Goal: Transaction & Acquisition: Purchase product/service

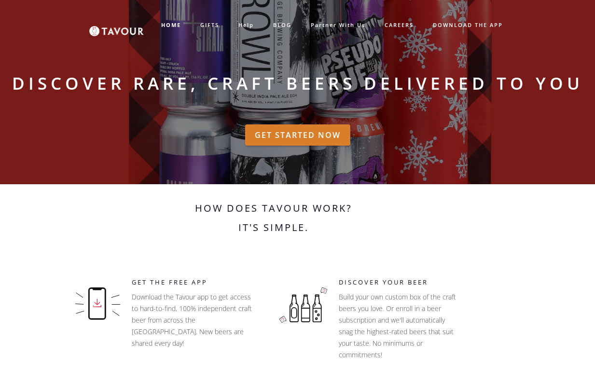
scroll to position [5, 0]
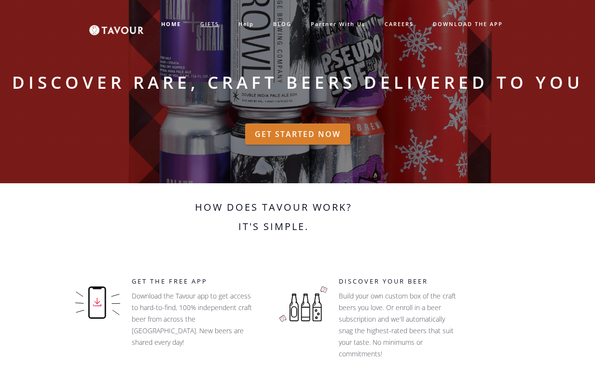
click at [211, 22] on link "GIFTS" at bounding box center [209, 24] width 38 height 16
click at [206, 23] on link "GIFTS" at bounding box center [209, 24] width 38 height 16
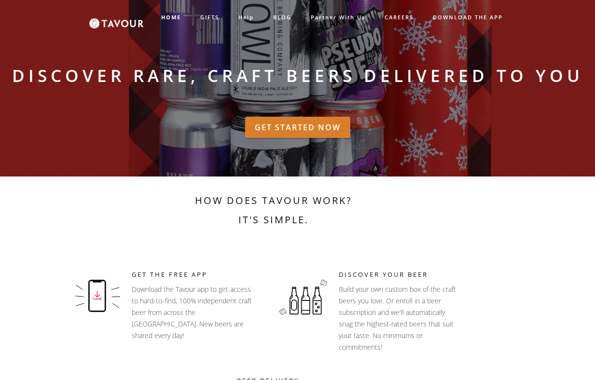
scroll to position [0, 0]
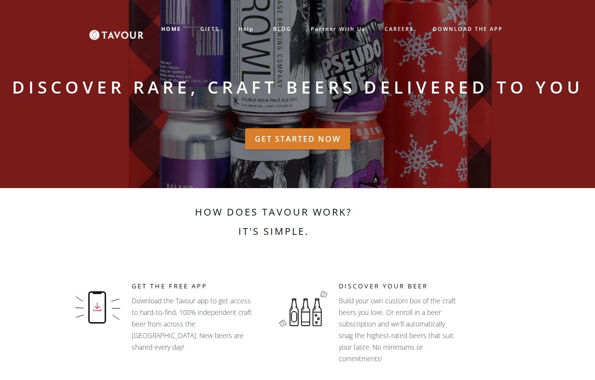
click at [116, 33] on img at bounding box center [116, 29] width 54 height 22
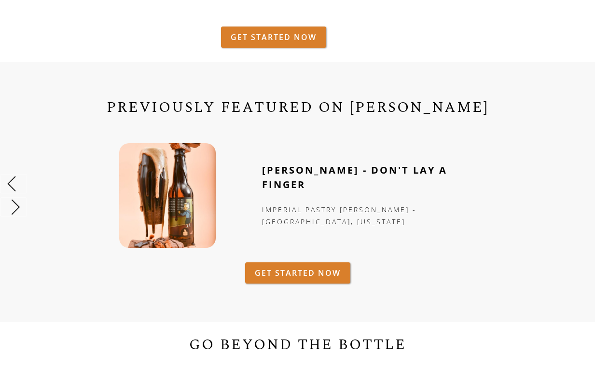
scroll to position [468, 0]
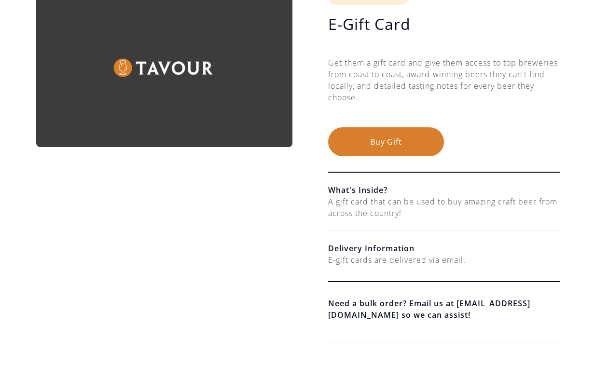
scroll to position [123, 0]
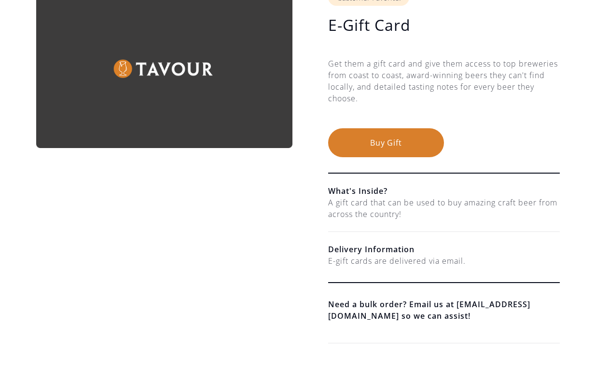
click at [386, 153] on button "Buy Gift" at bounding box center [386, 142] width 116 height 29
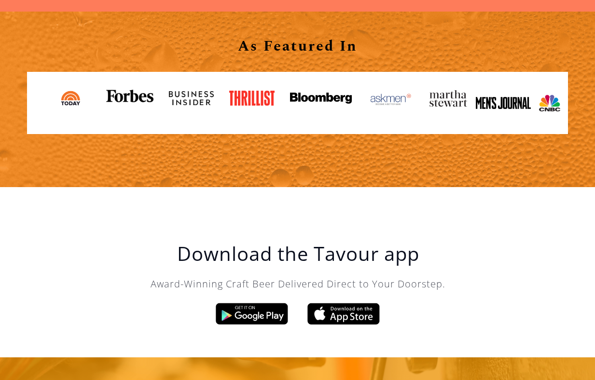
scroll to position [1137, 0]
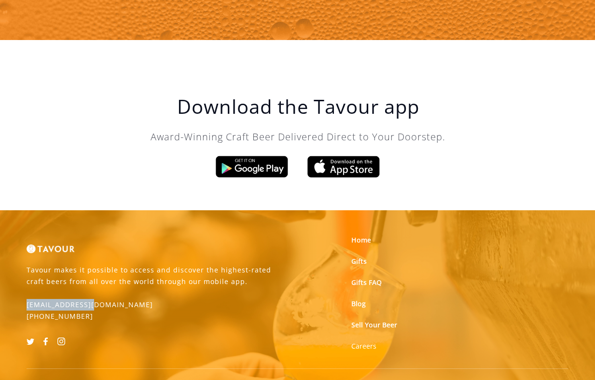
drag, startPoint x: 96, startPoint y: 289, endPoint x: 23, endPoint y: 289, distance: 72.8
click at [23, 289] on div "Tavour makes it possible to access and discover the highest-rated craft beers f…" at bounding box center [158, 294] width 278 height 129
copy p "[EMAIL_ADDRESS][DOMAIN_NAME]"
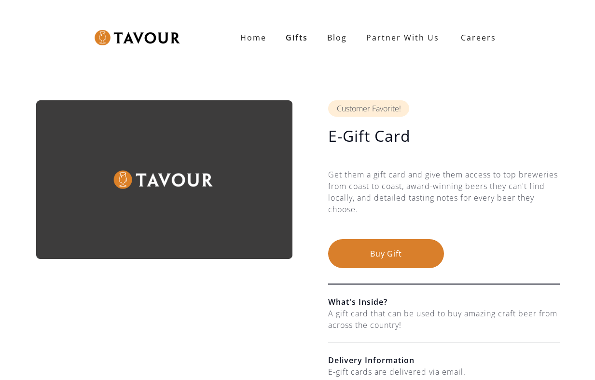
scroll to position [0, 0]
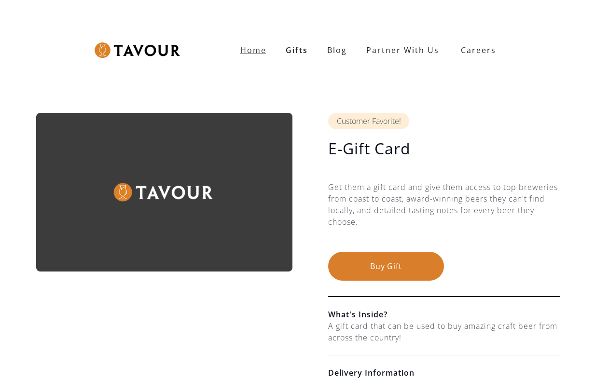
click at [259, 49] on strong "Home" at bounding box center [253, 50] width 26 height 11
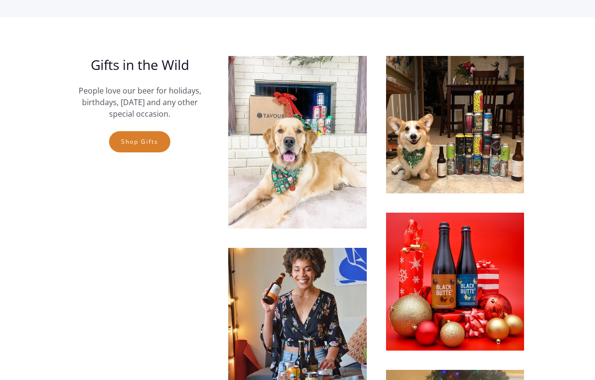
scroll to position [2496, 0]
